Goal: Task Accomplishment & Management: Manage account settings

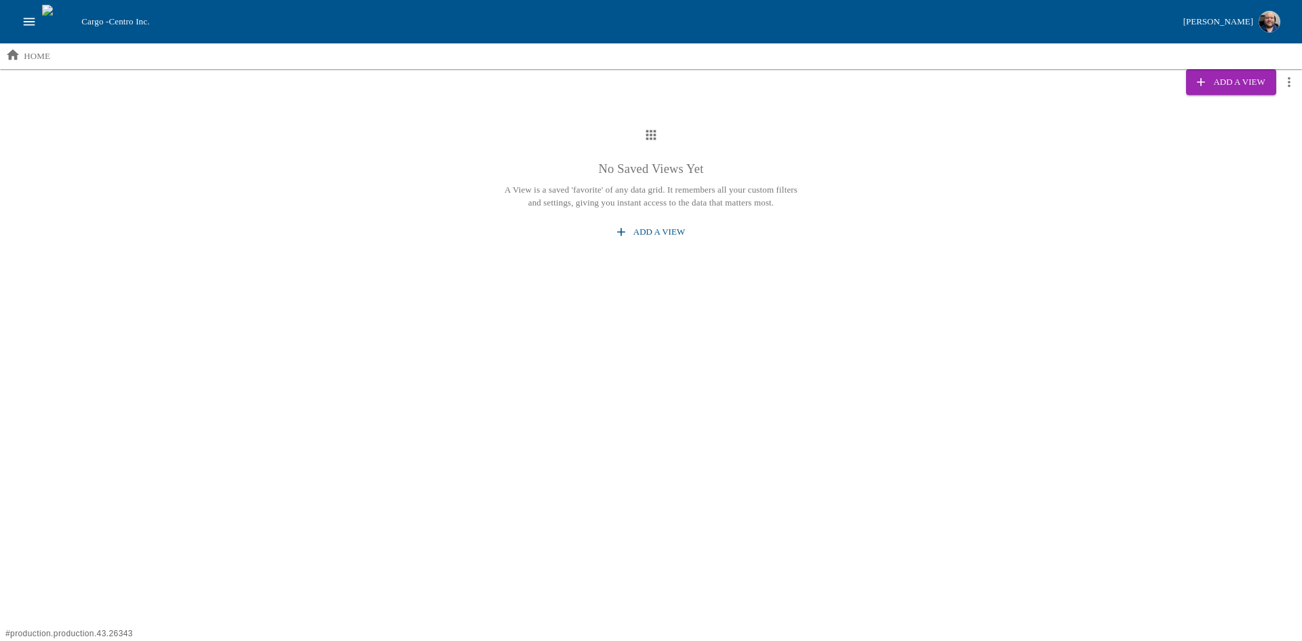
click at [653, 227] on button "Add a View" at bounding box center [651, 232] width 79 height 24
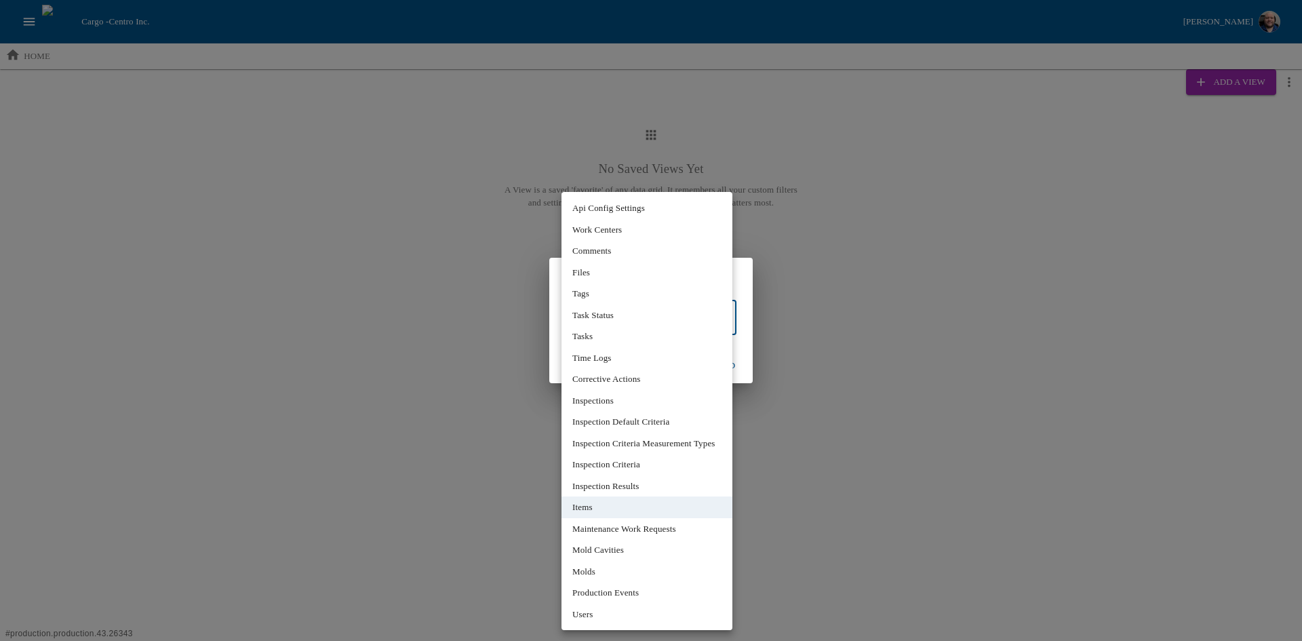
click at [732, 317] on body "Cargo - Centro Inc. [PERSON_NAME] home Add a View No Saved Views Yet A View is …" at bounding box center [651, 213] width 1302 height 427
click at [598, 339] on li "Tasks" at bounding box center [647, 337] width 171 height 22
type input "**"
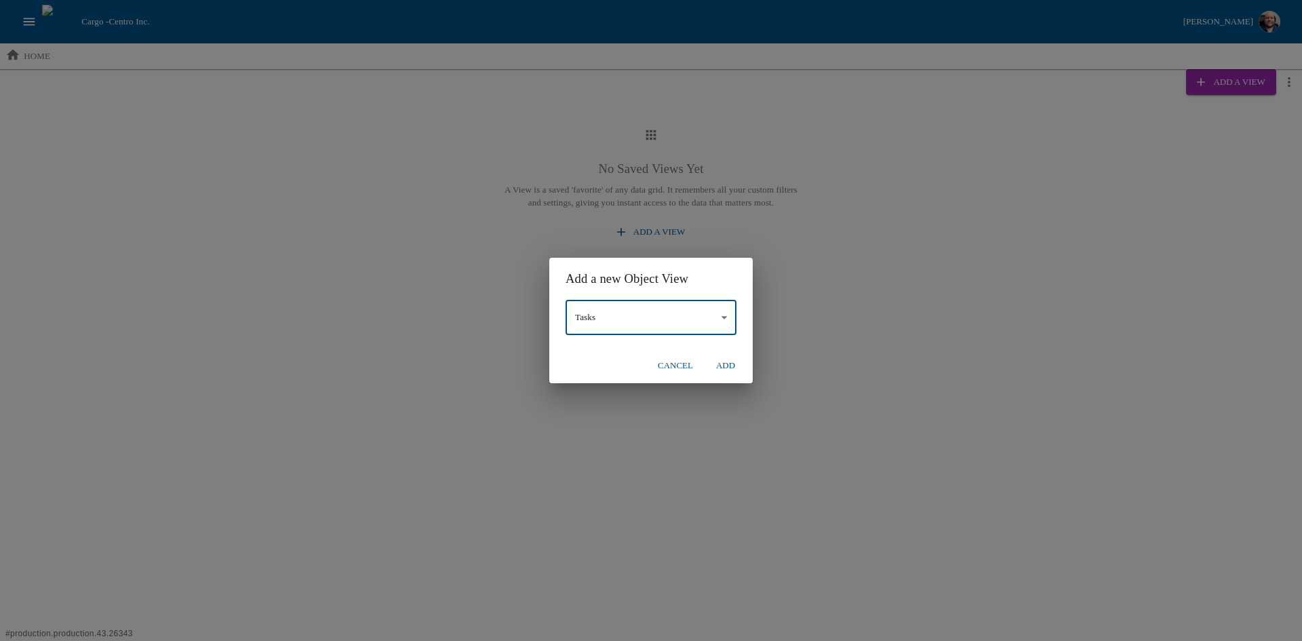
click at [732, 368] on button "Add" at bounding box center [725, 366] width 43 height 24
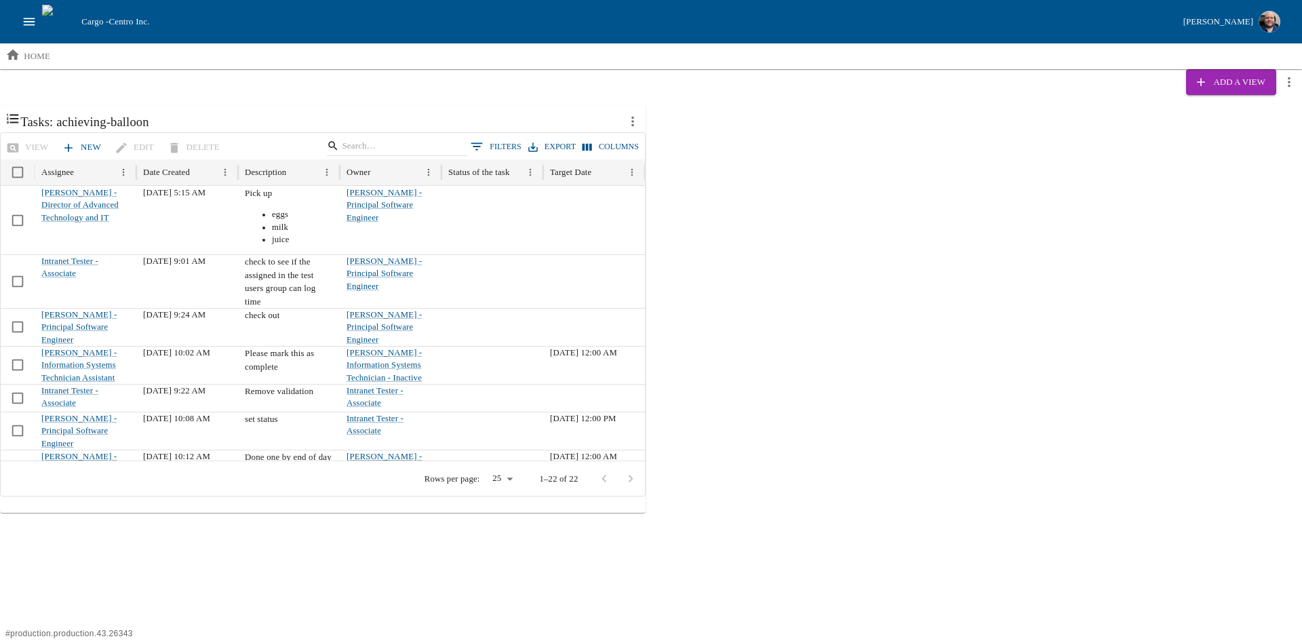
drag, startPoint x: 646, startPoint y: 123, endPoint x: 633, endPoint y: 120, distance: 13.2
click at [646, 123] on div "Tasks: achieving-balloon View New Edit Delete 0 Filters Export Columns Assignee…" at bounding box center [651, 309] width 1302 height 407
click at [633, 120] on icon "more actions" at bounding box center [632, 121] width 15 height 15
click at [659, 140] on li "Edit" at bounding box center [663, 151] width 87 height 22
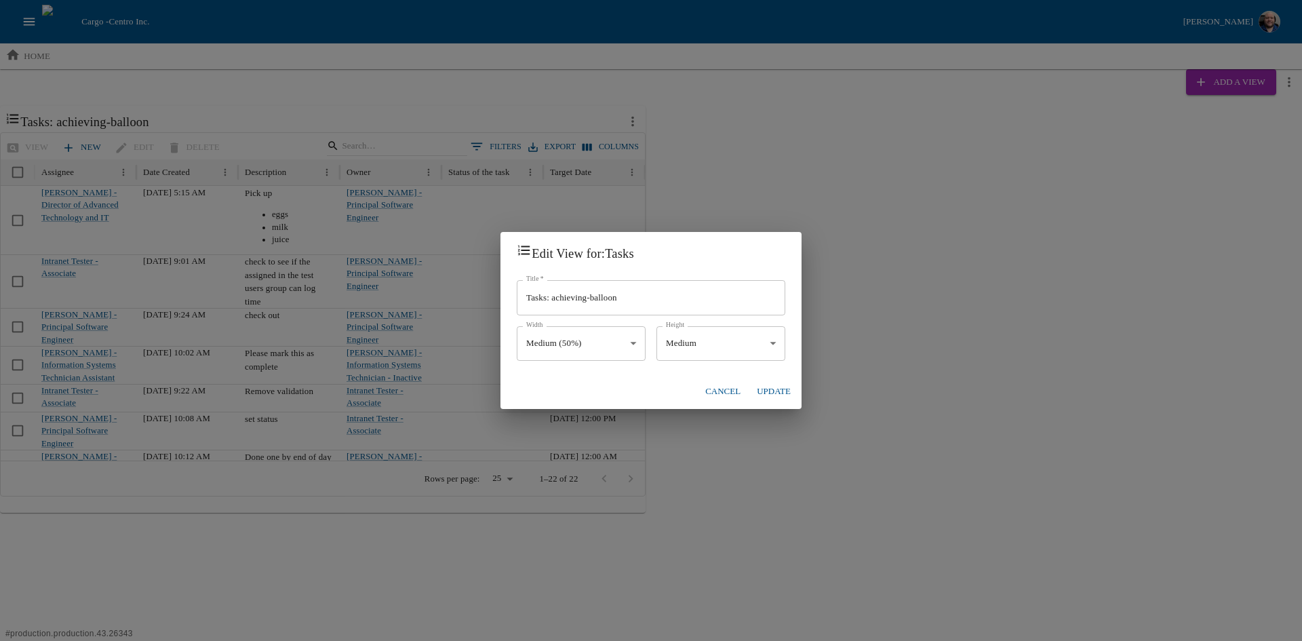
click at [635, 347] on body "Cargo - Centro Inc. [PERSON_NAME] home Add a View Tasks: achieving-balloon View…" at bounding box center [651, 256] width 1302 height 513
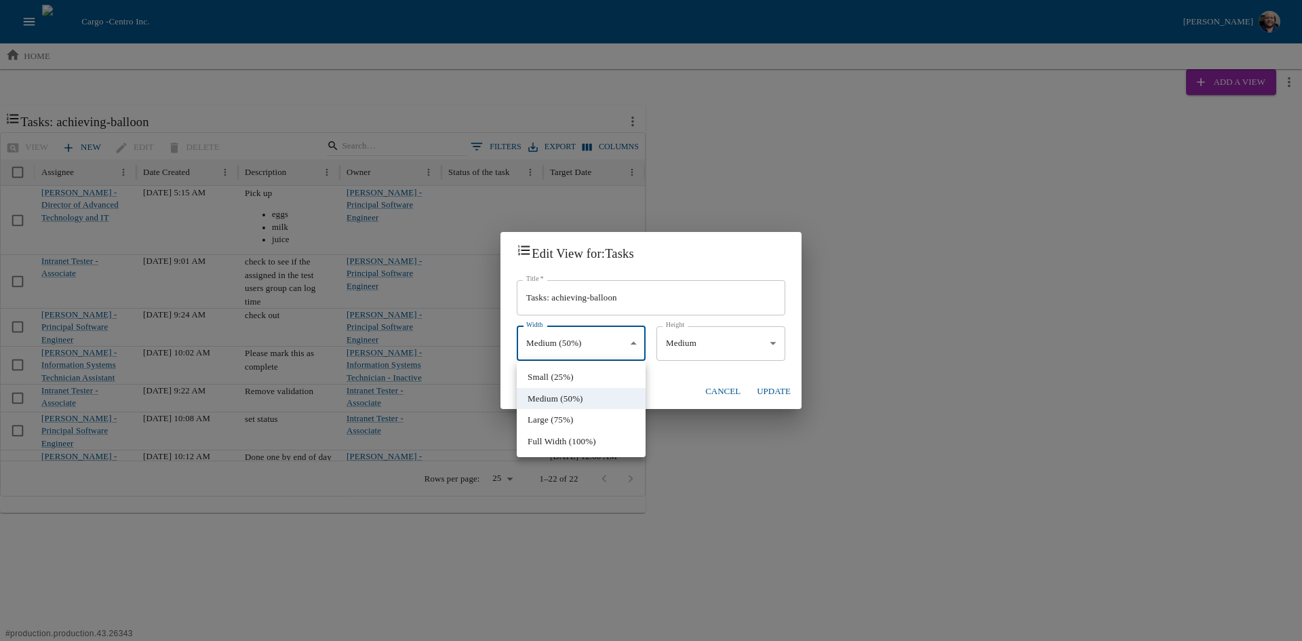
click at [616, 435] on li "Full Width (100%)" at bounding box center [581, 442] width 129 height 22
type input "****"
click at [774, 340] on body "Cargo - Centro Inc. [PERSON_NAME] home Add a View Tasks: achieving-balloon View…" at bounding box center [651, 256] width 1302 height 513
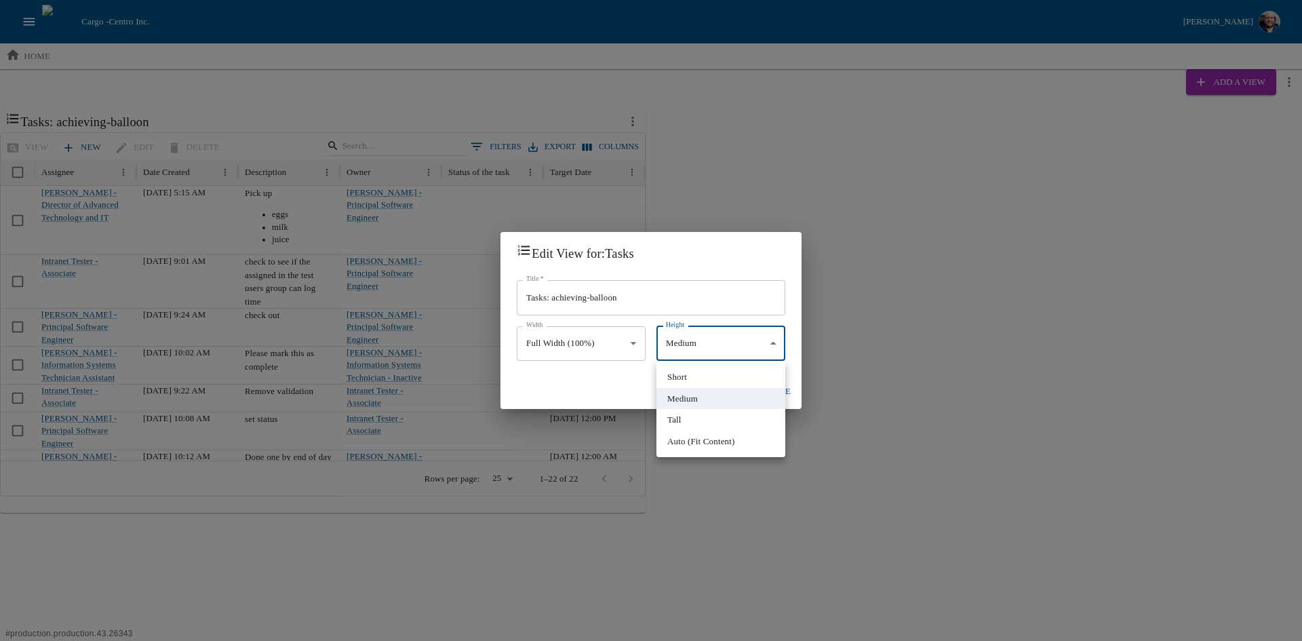
click at [750, 441] on li "Auto (Fit Content)" at bounding box center [720, 442] width 129 height 22
type input "****"
click at [779, 391] on button "Update" at bounding box center [773, 392] width 45 height 24
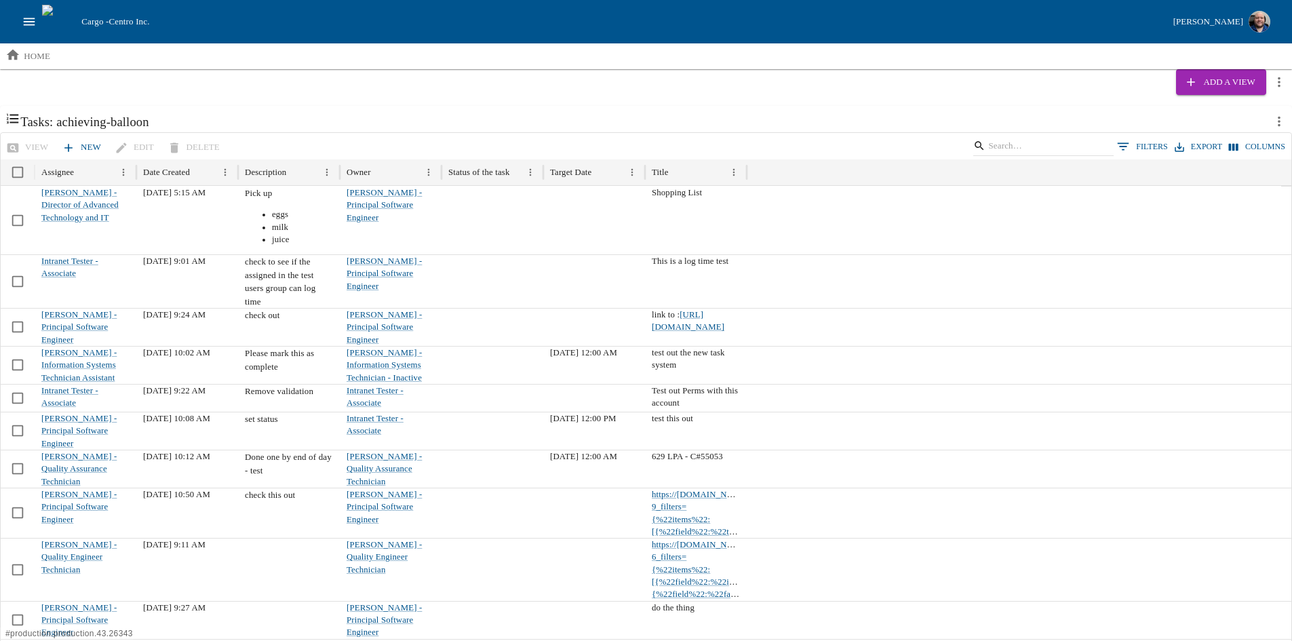
click at [1278, 119] on icon "more actions" at bounding box center [1279, 122] width 3 height 10
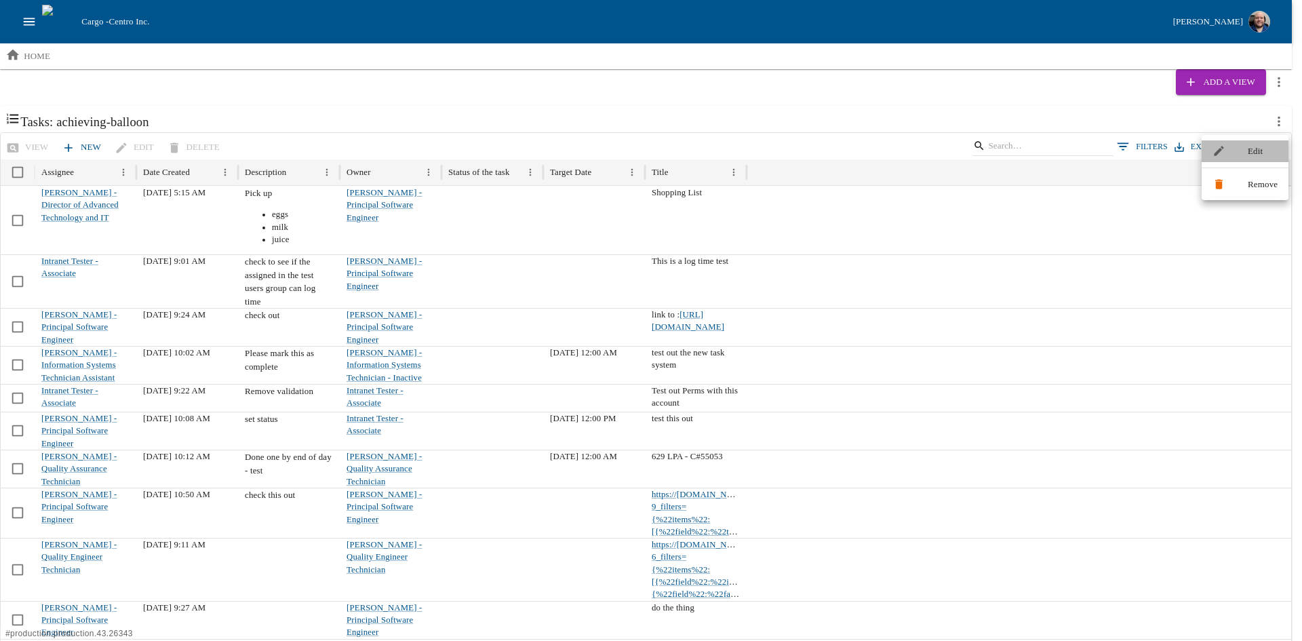
click at [1242, 153] on li "Edit" at bounding box center [1245, 151] width 87 height 22
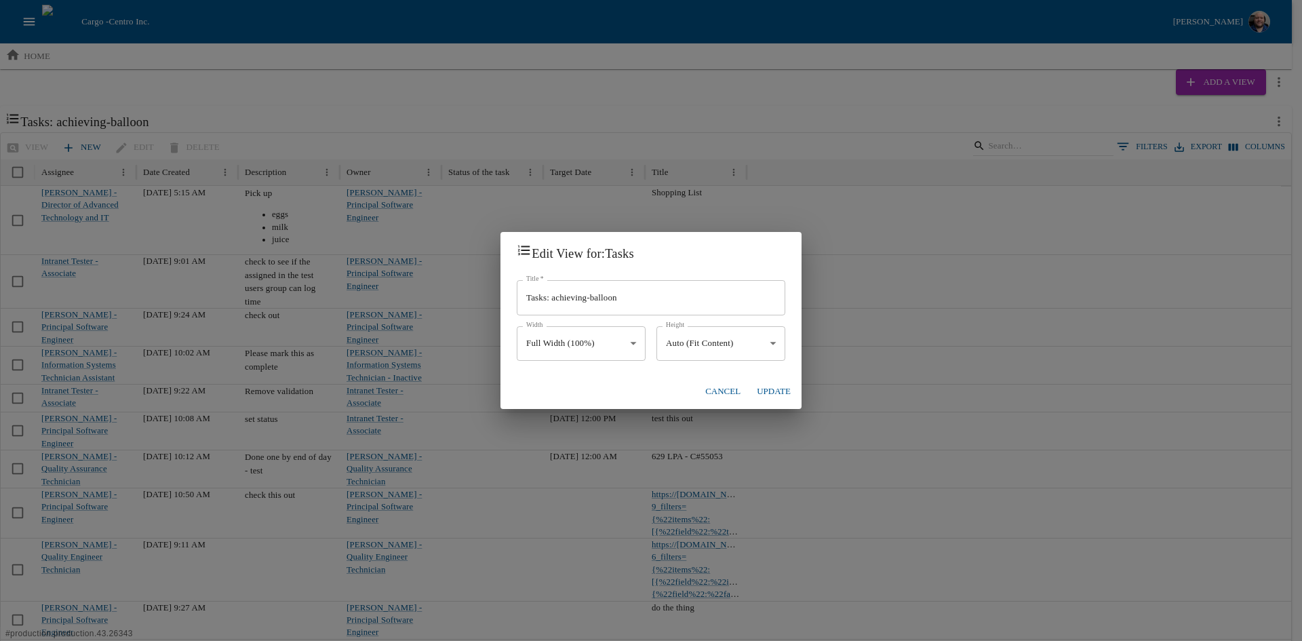
click at [775, 339] on body "Cargo - Centro Inc. [PERSON_NAME] home Add a View Tasks: achieving-balloon View…" at bounding box center [651, 557] width 1302 height 1114
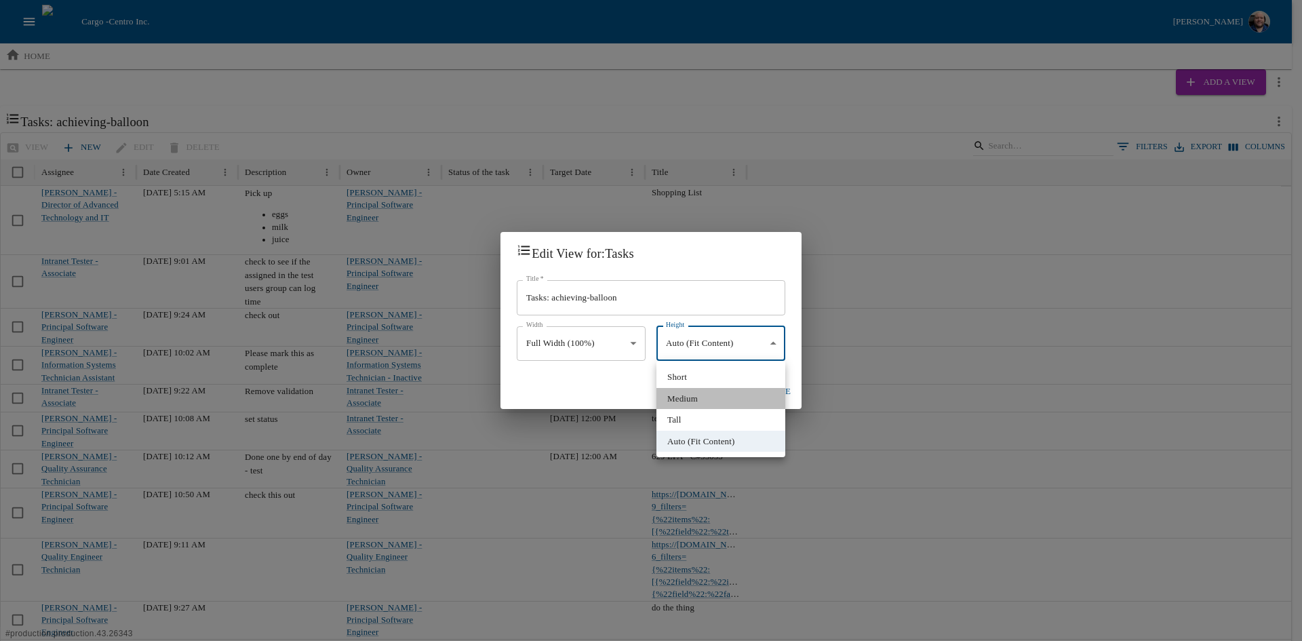
click at [719, 390] on li "Medium" at bounding box center [720, 399] width 129 height 22
type input "******"
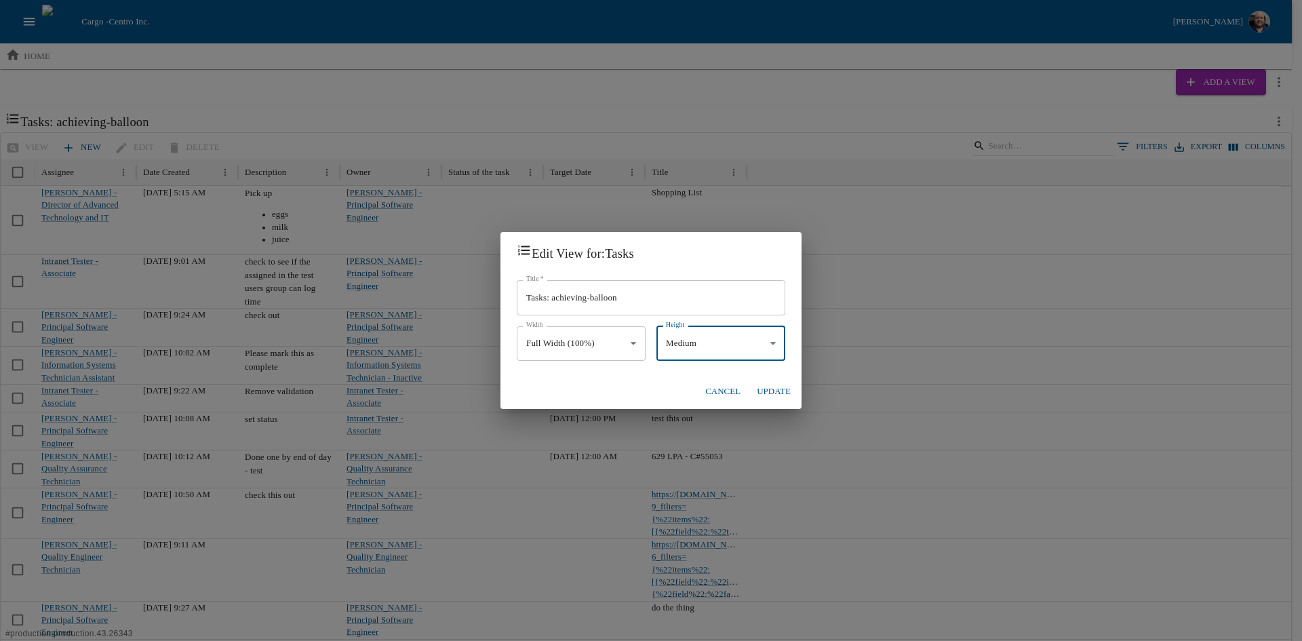
click at [766, 394] on button "Update" at bounding box center [773, 392] width 45 height 24
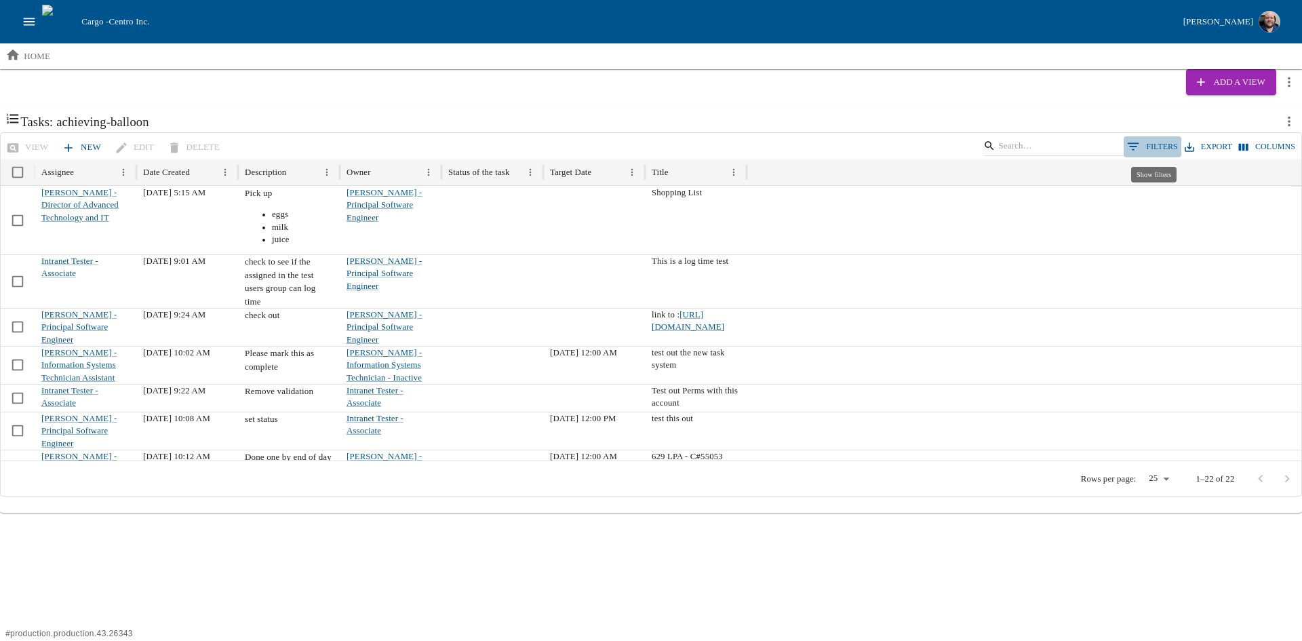
click at [1163, 142] on button "0 Filters" at bounding box center [1153, 146] width 58 height 20
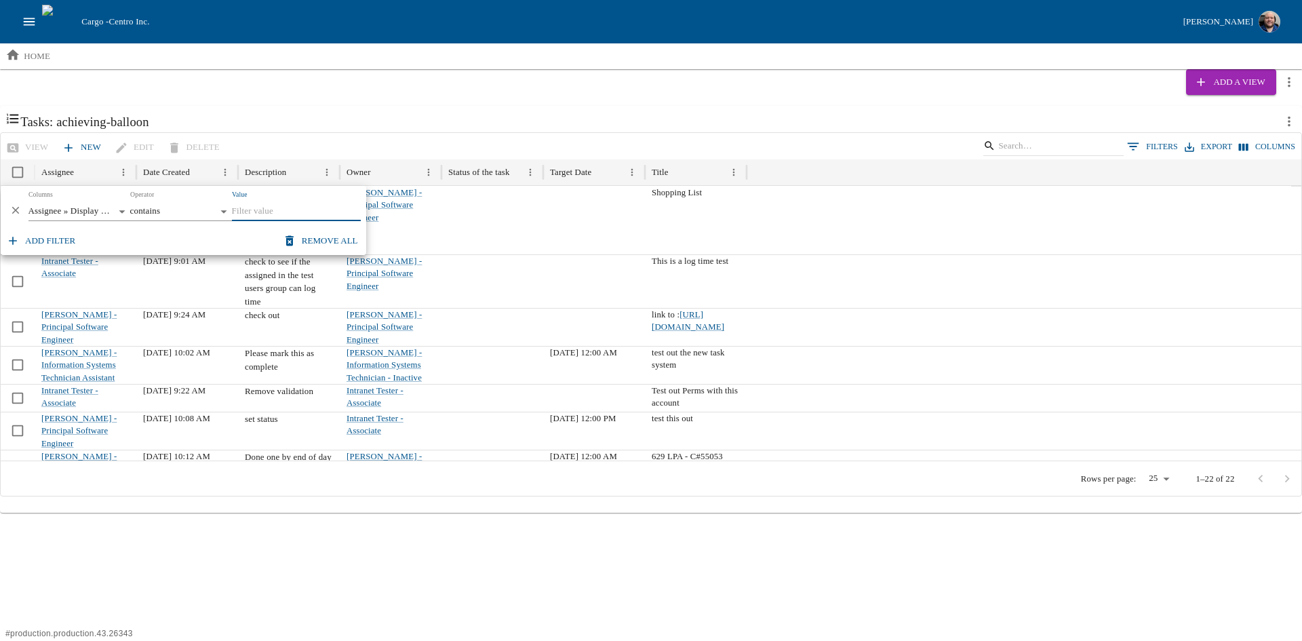
click at [288, 216] on input "Value" at bounding box center [296, 211] width 129 height 19
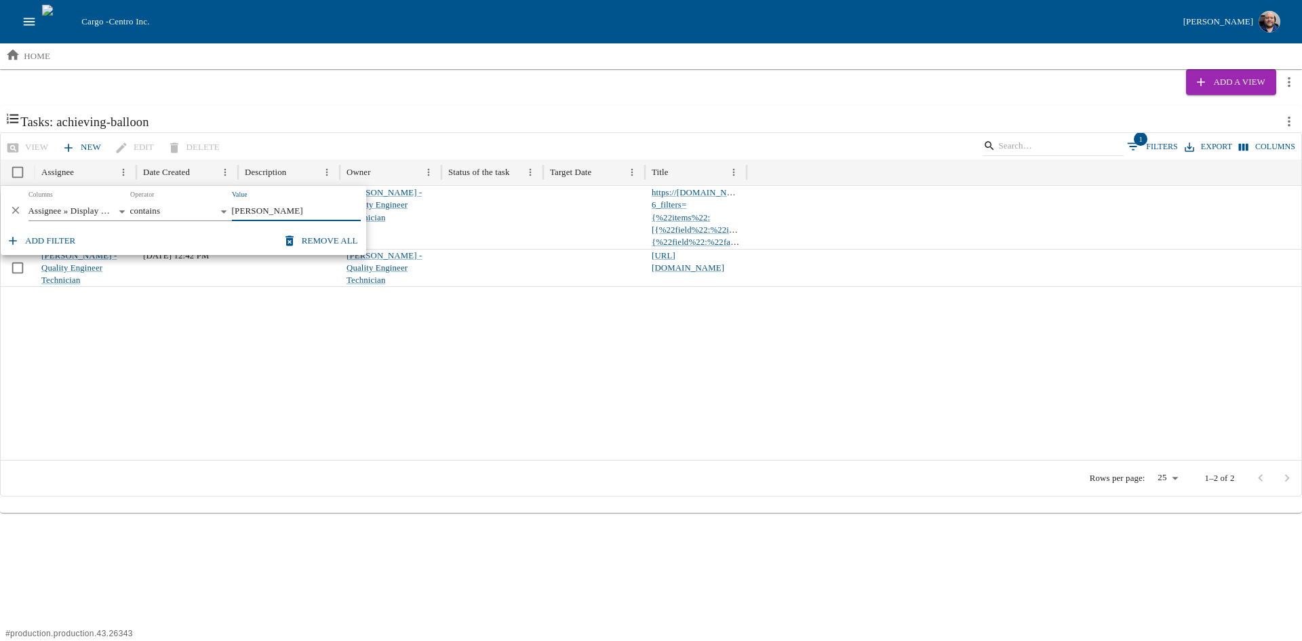
type input "[PERSON_NAME]"
click at [234, 361] on div at bounding box center [651, 373] width 1301 height 174
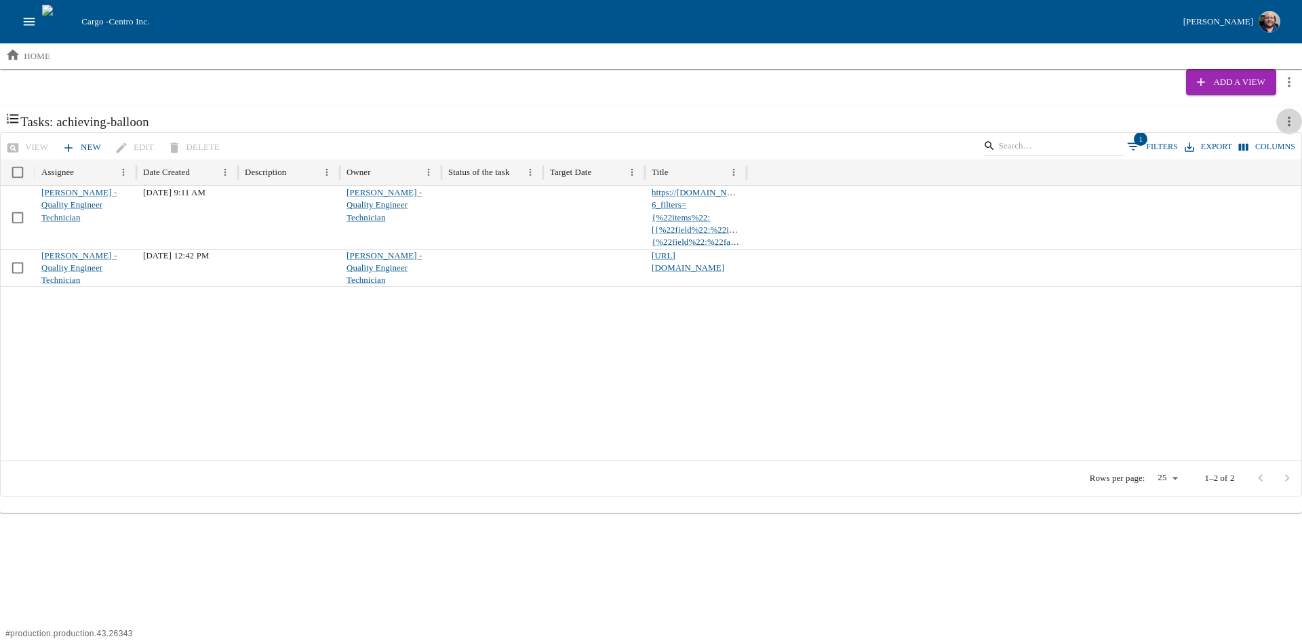
click at [1286, 120] on icon "more actions" at bounding box center [1289, 121] width 15 height 15
click at [1259, 144] on span "Edit" at bounding box center [1263, 151] width 30 height 14
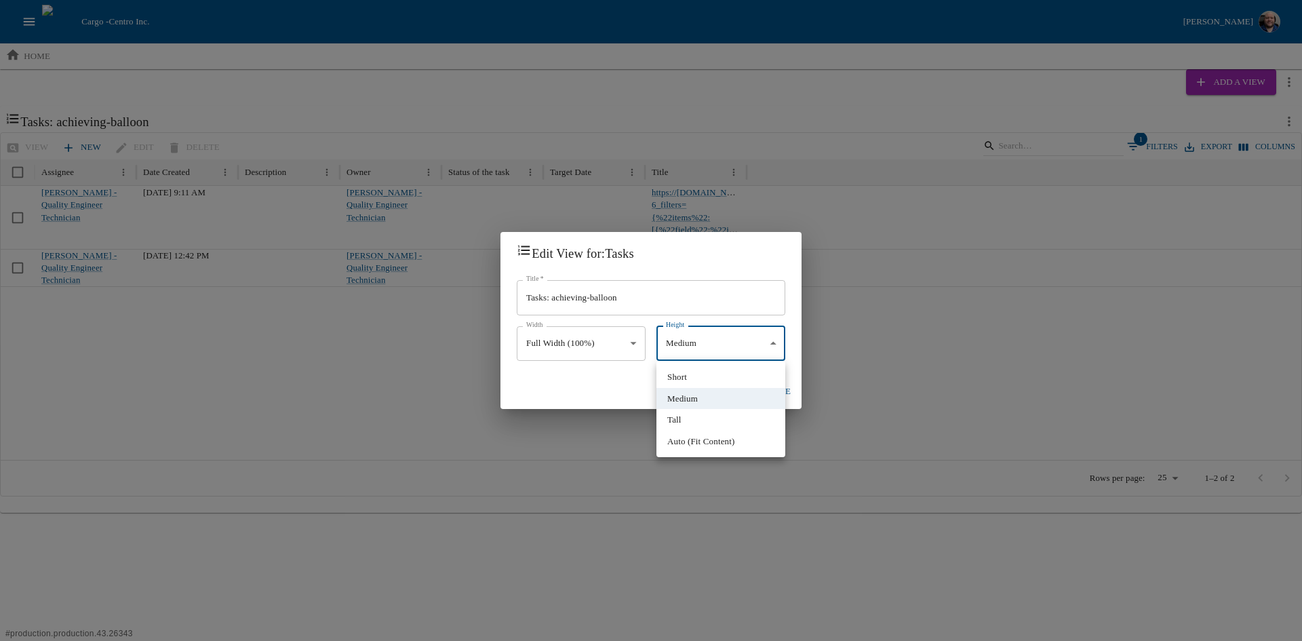
click at [772, 341] on body "Cargo - Centro Inc. [PERSON_NAME] home Add a View Tasks: achieving-balloon View…" at bounding box center [651, 256] width 1302 height 513
click at [633, 338] on div at bounding box center [651, 320] width 1302 height 641
click at [640, 343] on body "Cargo - Centro Inc. [PERSON_NAME] home Add a View Tasks: achieving-balloon View…" at bounding box center [651, 256] width 1302 height 513
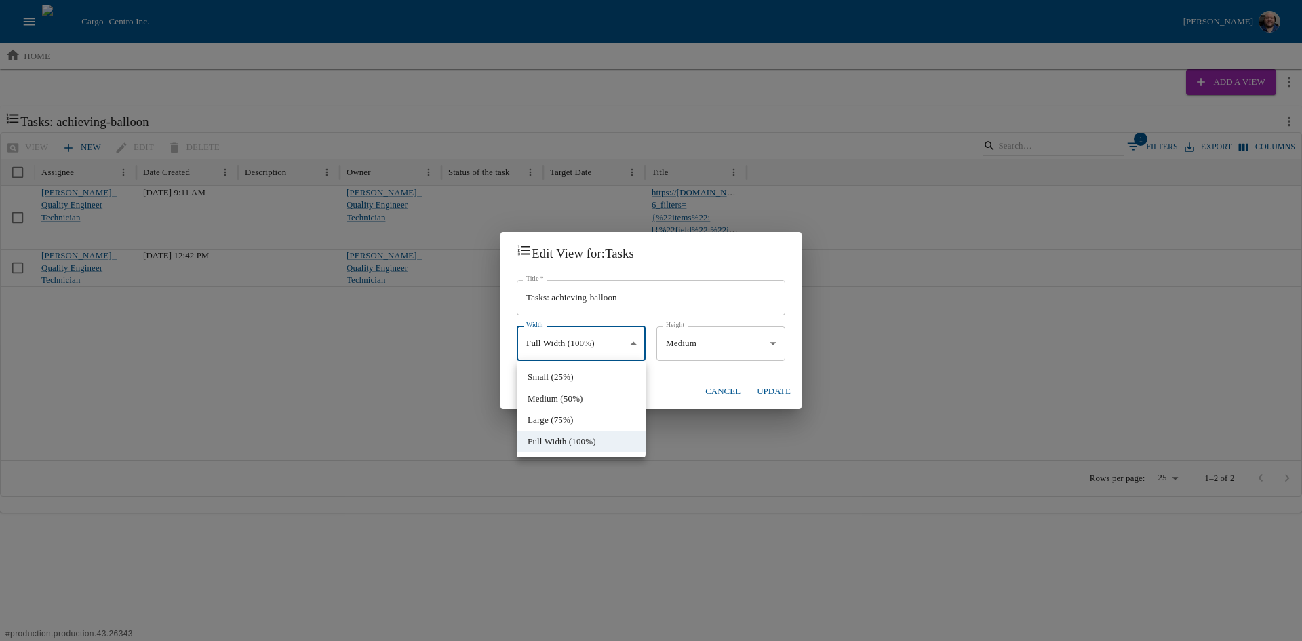
click at [581, 402] on li "Medium (50%)" at bounding box center [581, 399] width 129 height 22
type input "******"
click at [772, 388] on button "Update" at bounding box center [773, 392] width 45 height 24
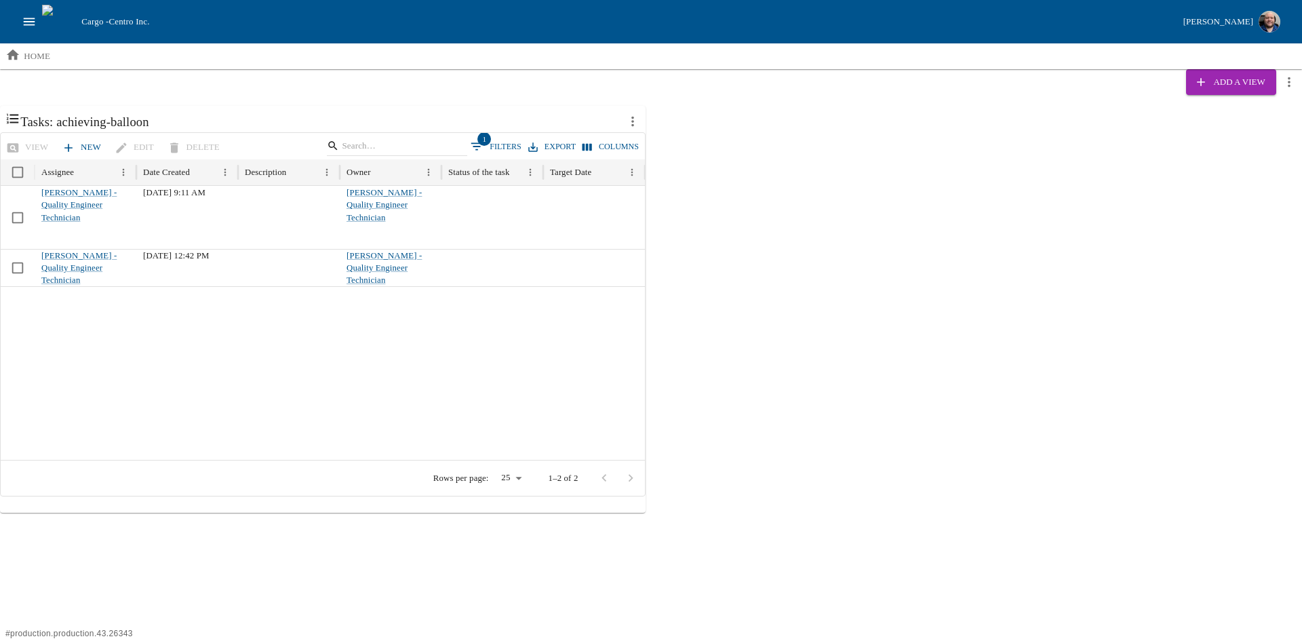
click at [637, 121] on icon "more actions" at bounding box center [632, 121] width 15 height 15
drag, startPoint x: 812, startPoint y: 309, endPoint x: 608, endPoint y: 244, distance: 214.3
click at [811, 307] on div at bounding box center [651, 320] width 1302 height 641
click at [31, 29] on icon "open drawer" at bounding box center [29, 21] width 15 height 15
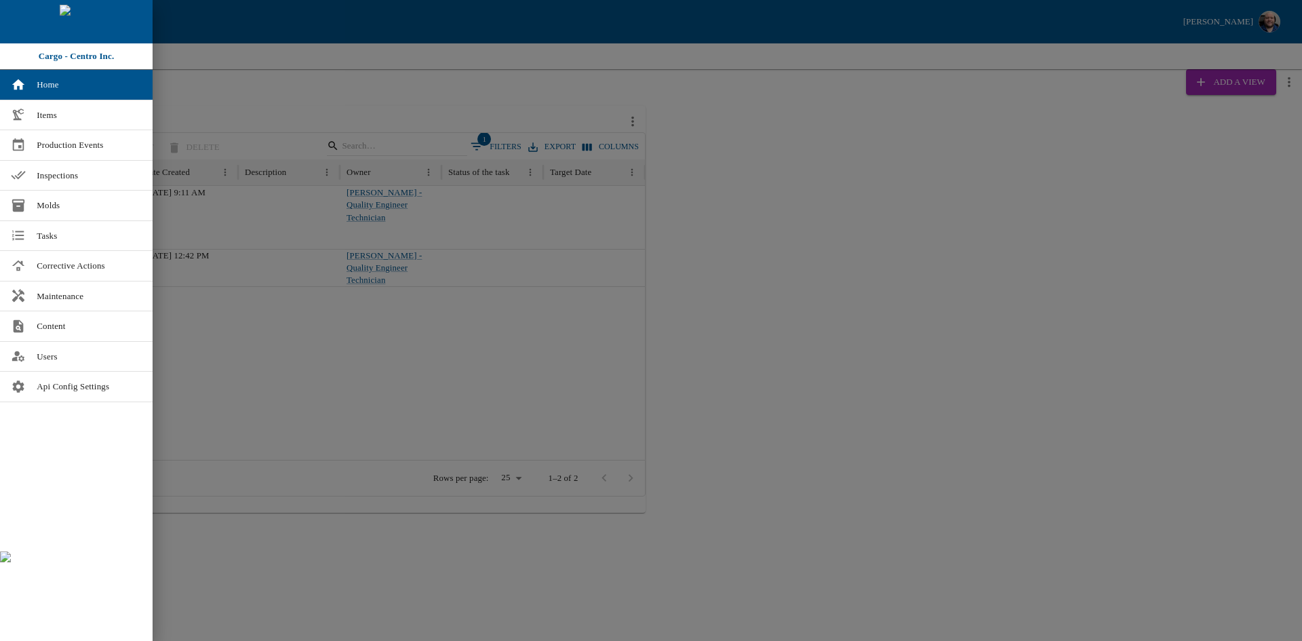
drag, startPoint x: 958, startPoint y: 350, endPoint x: 931, endPoint y: 359, distance: 28.5
click at [958, 350] on div at bounding box center [651, 320] width 1302 height 641
